Goal: Find specific page/section: Find specific page/section

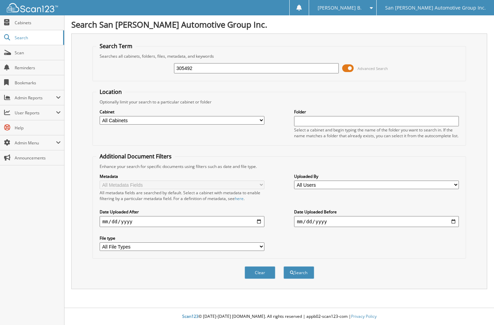
type input "305492"
click at [284, 266] on button "Search" at bounding box center [299, 272] width 31 height 13
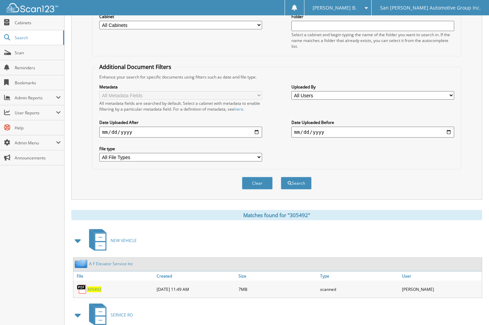
scroll to position [154, 0]
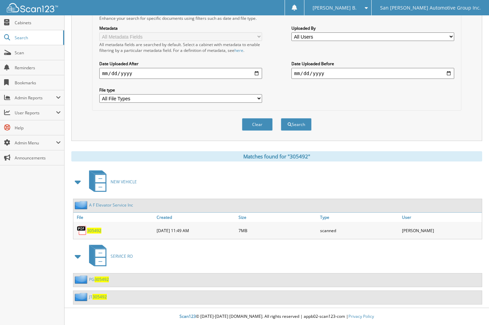
click at [94, 230] on span "305492" at bounding box center [94, 231] width 14 height 6
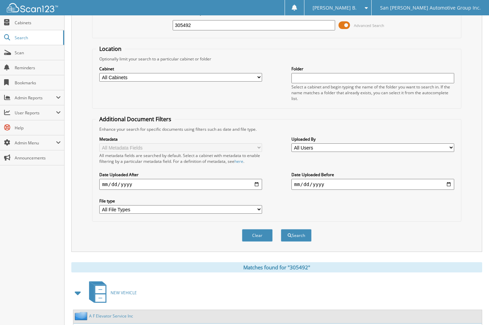
scroll to position [0, 0]
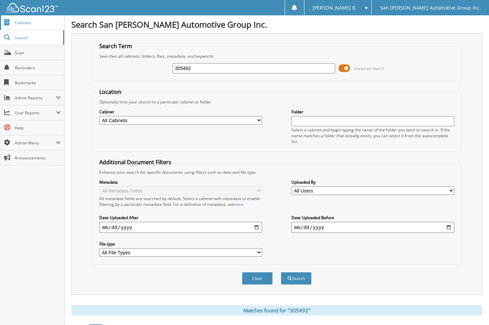
click at [41, 18] on link "Cabinets" at bounding box center [32, 22] width 64 height 15
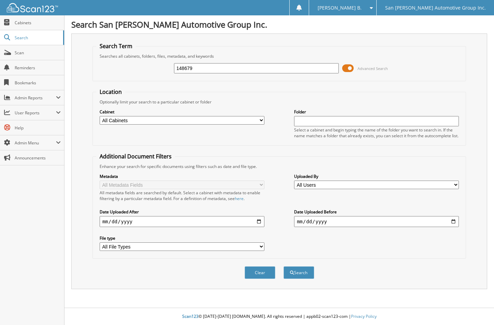
type input "148679"
click at [284, 266] on button "Search" at bounding box center [299, 272] width 31 height 13
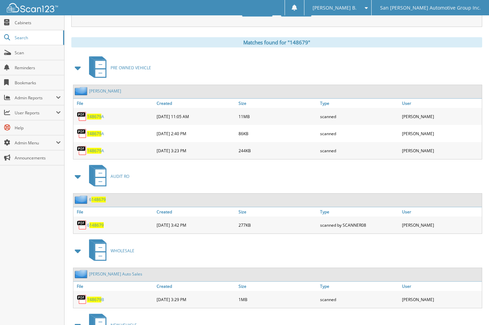
scroll to position [410, 0]
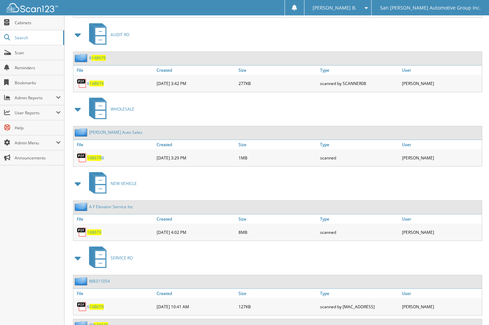
click at [93, 230] on span "148679" at bounding box center [94, 232] width 14 height 6
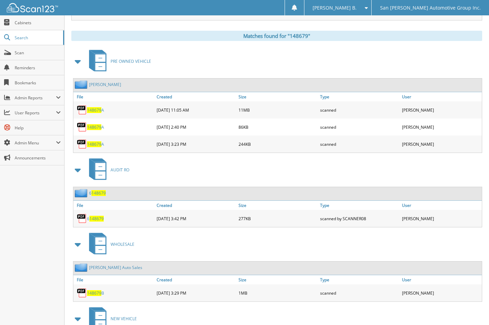
scroll to position [341, 0]
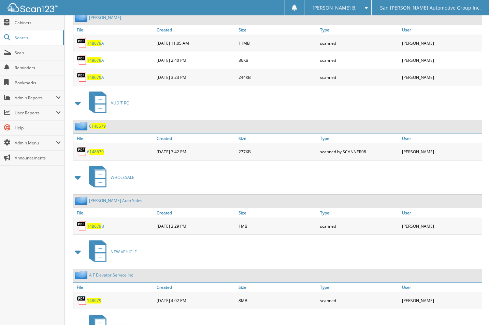
click at [92, 304] on div "148679" at bounding box center [114, 301] width 82 height 14
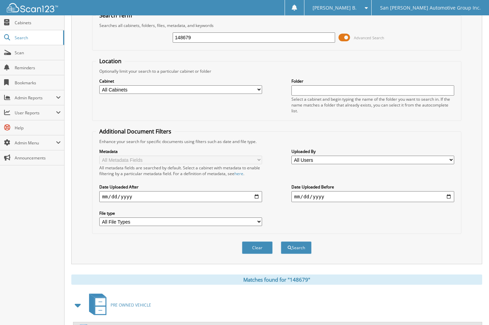
scroll to position [0, 0]
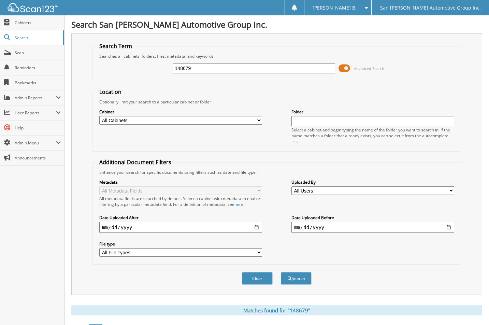
drag, startPoint x: 261, startPoint y: 276, endPoint x: 139, endPoint y: 95, distance: 219.0
click at [250, 263] on form "Search Term Searches all cabinets, folders, files, metadata, and keywords 14867…" at bounding box center [276, 167] width 369 height 250
click at [224, 65] on input "148679" at bounding box center [254, 68] width 163 height 10
type input "94172"
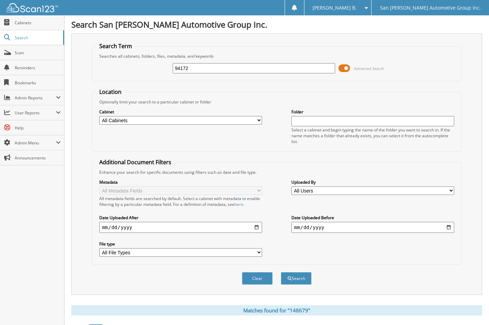
click at [281, 272] on button "Search" at bounding box center [296, 278] width 31 height 13
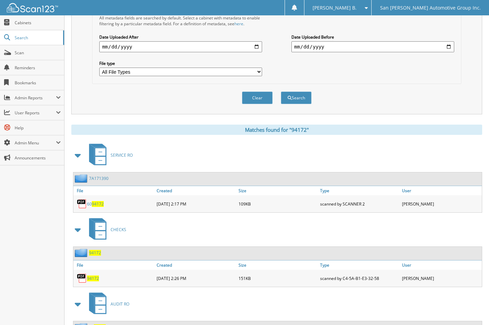
scroll to position [238, 0]
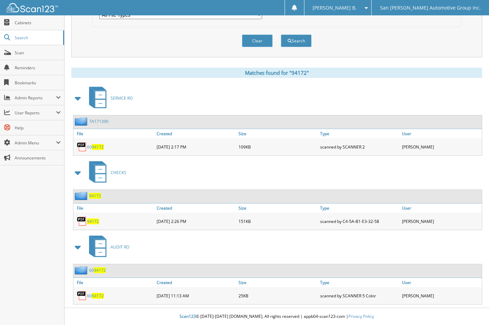
click at [94, 224] on span "94172" at bounding box center [93, 221] width 12 height 6
click at [43, 19] on link "Cabinets" at bounding box center [32, 22] width 64 height 15
